Goal: Task Accomplishment & Management: Manage account settings

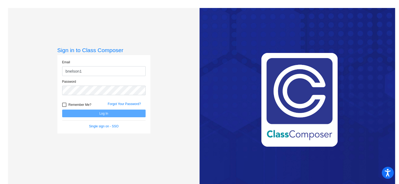
type input "[EMAIL_ADDRESS][DOMAIN_NAME]"
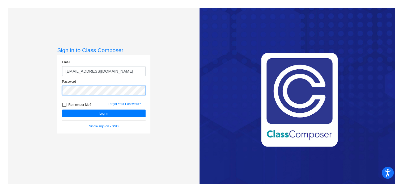
click at [62, 109] on button "Log In" at bounding box center [103, 113] width 83 height 8
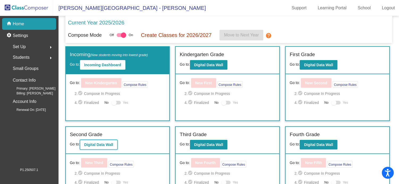
click at [100, 143] on b "Digital Data Wall" at bounding box center [98, 144] width 29 height 4
click at [198, 143] on b "Digital Data Wall" at bounding box center [208, 144] width 29 height 4
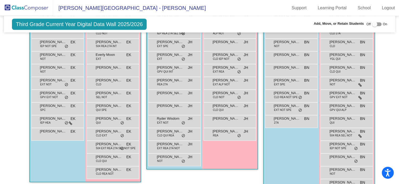
scroll to position [232, 0]
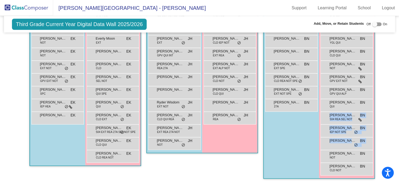
drag, startPoint x: 387, startPoint y: 152, endPoint x: 381, endPoint y: 114, distance: 38.3
click at [381, 114] on div "Hallway - Hallway Class picture_as_pdf Add Student First Name Last Name Student…" at bounding box center [199, 53] width 383 height 262
click at [378, 130] on div "Hallway - Hallway Class picture_as_pdf Add Student First Name Last Name Student…" at bounding box center [199, 53] width 383 height 262
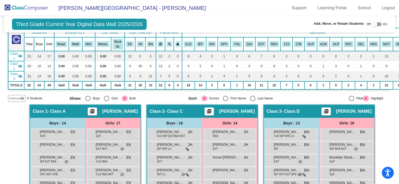
scroll to position [24, 0]
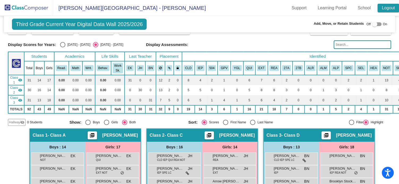
click at [386, 8] on link "Logout" at bounding box center [389, 8] width 22 height 9
